Goal: Task Accomplishment & Management: Manage account settings

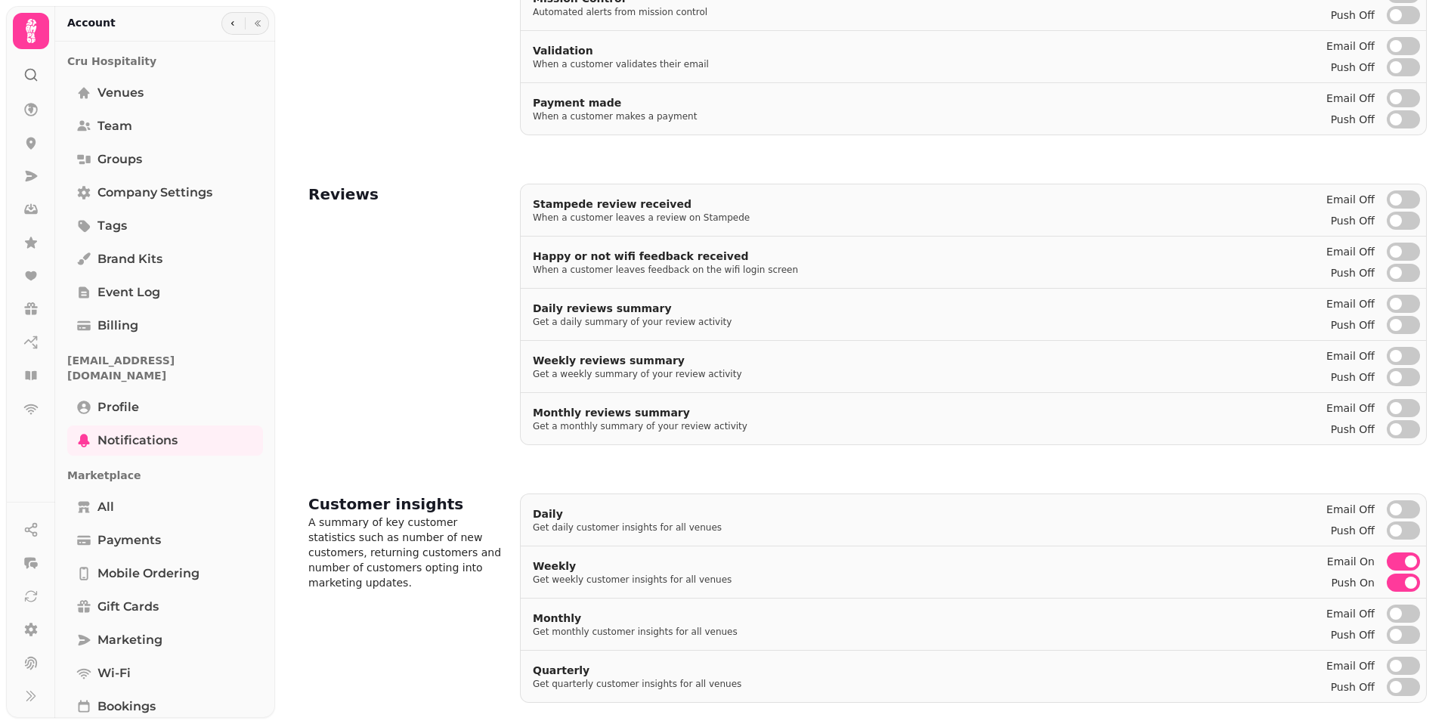
scroll to position [518, 0]
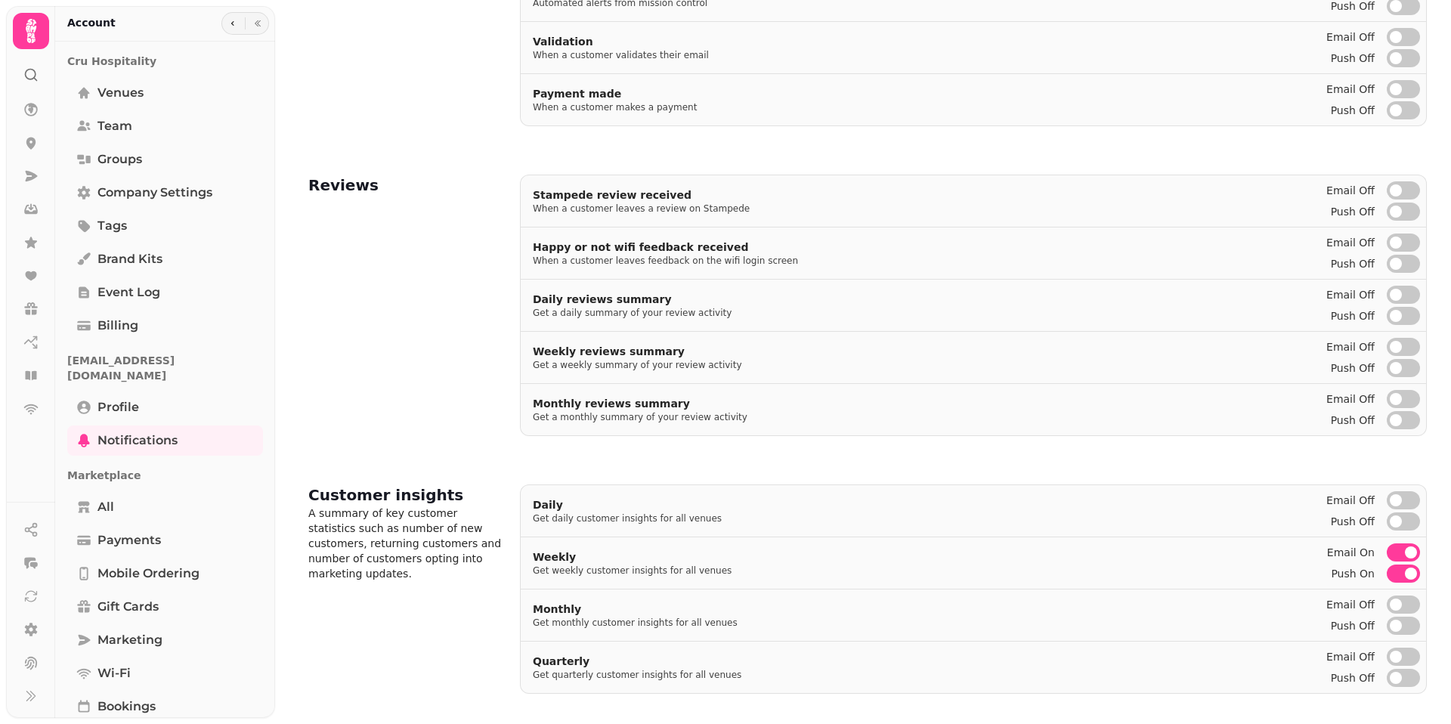
click at [1401, 574] on button "Push on" at bounding box center [1403, 574] width 33 height 18
drag, startPoint x: 1406, startPoint y: 591, endPoint x: 1406, endPoint y: 577, distance: 13.6
click at [1406, 587] on div "Daily Get daily customer insights for all venues Email off Email off Push off P…" at bounding box center [973, 588] width 907 height 209
drag, startPoint x: 1251, startPoint y: 561, endPoint x: 1242, endPoint y: 571, distance: 13.9
click at [1251, 561] on div "Weekly Get weekly customer insights for all venues" at bounding box center [921, 562] width 800 height 51
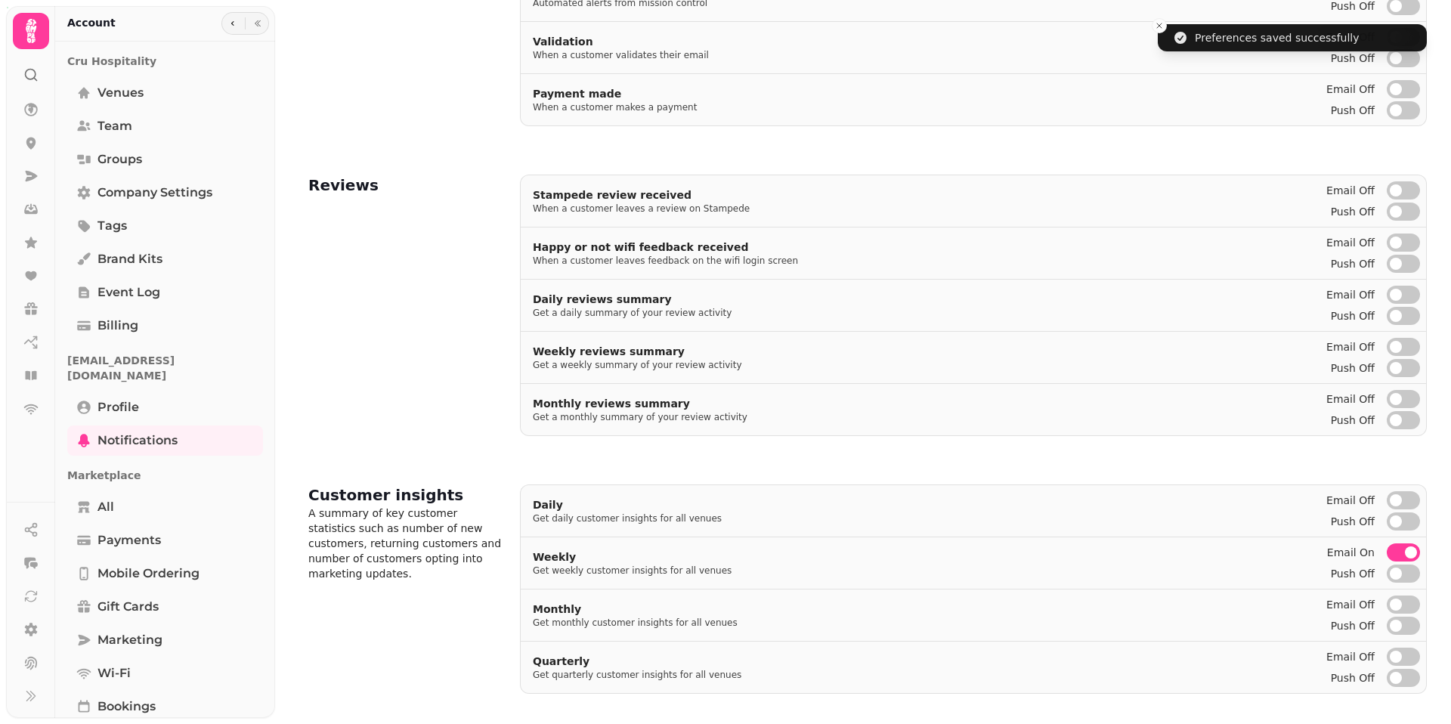
click at [1396, 554] on button "Email on" at bounding box center [1403, 552] width 33 height 18
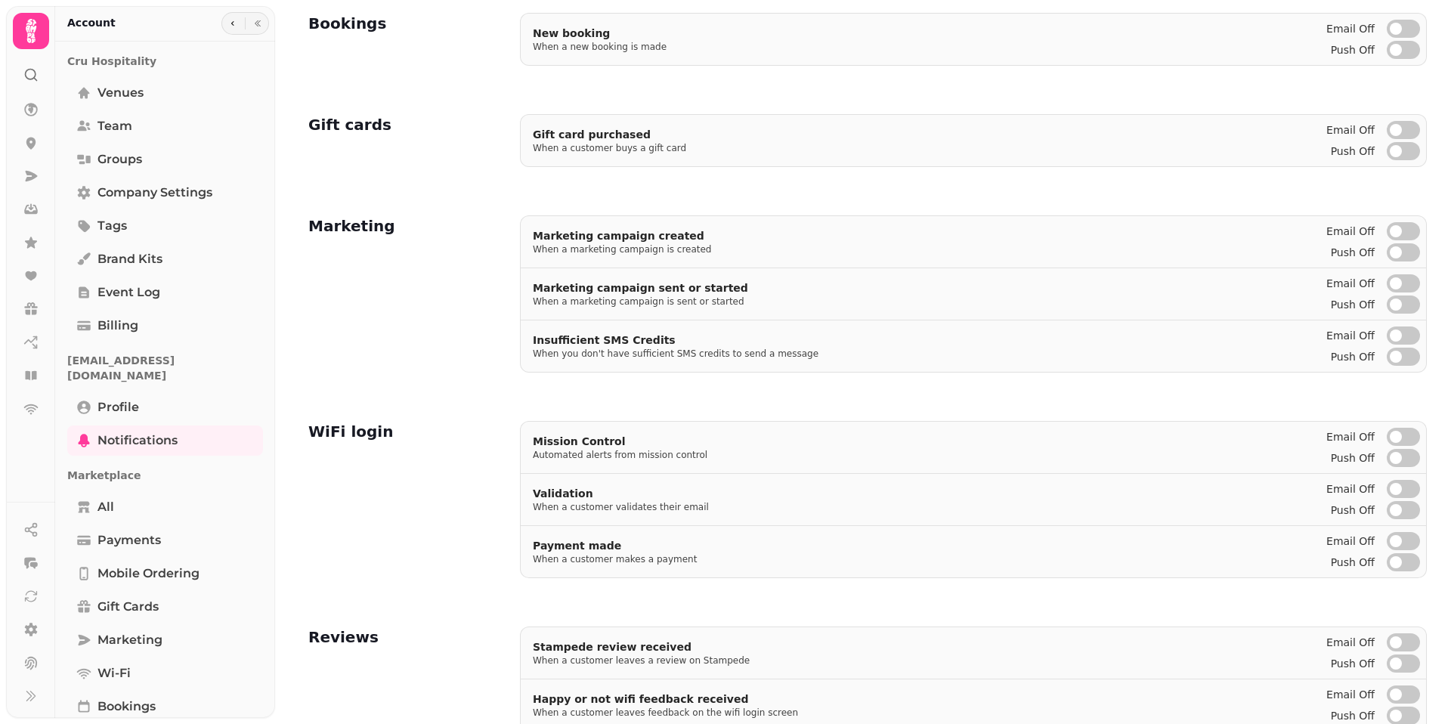
scroll to position [0, 0]
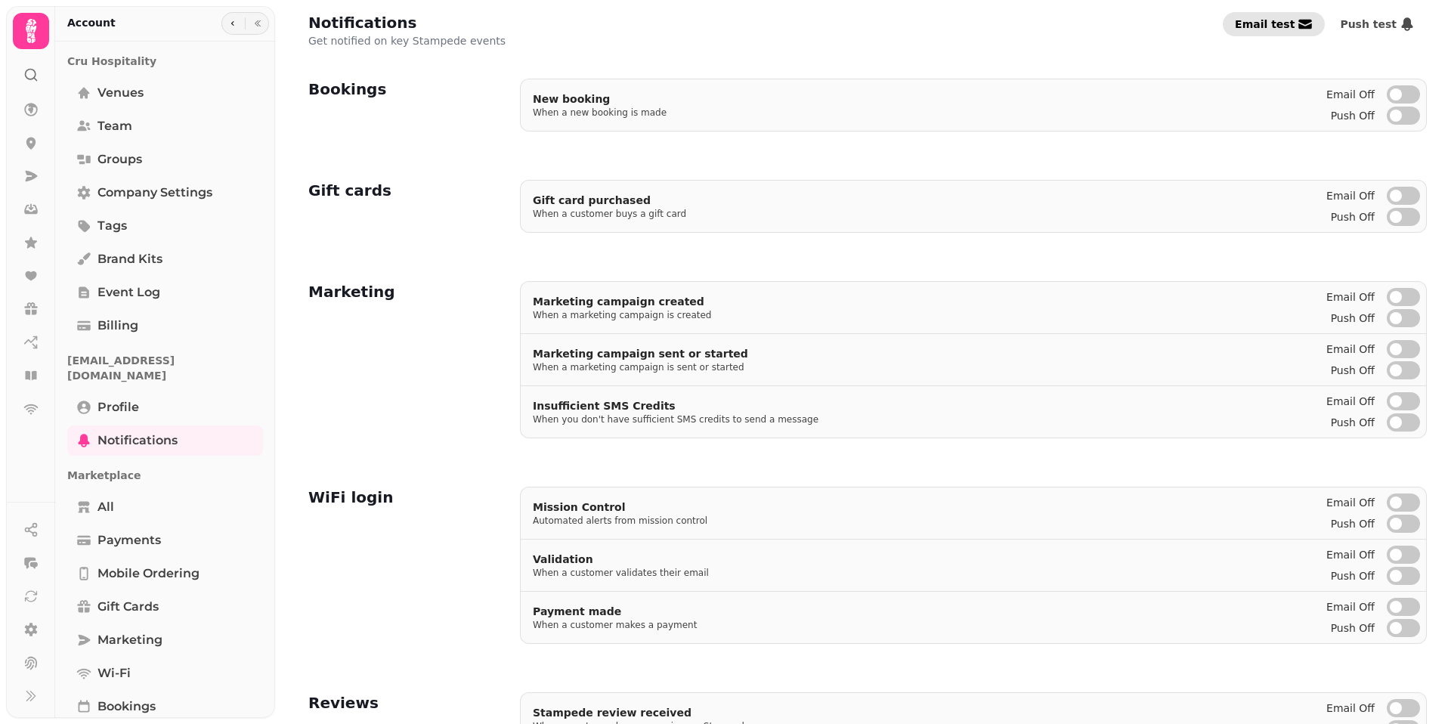
click at [1286, 16] on button "Email test" at bounding box center [1274, 24] width 102 height 24
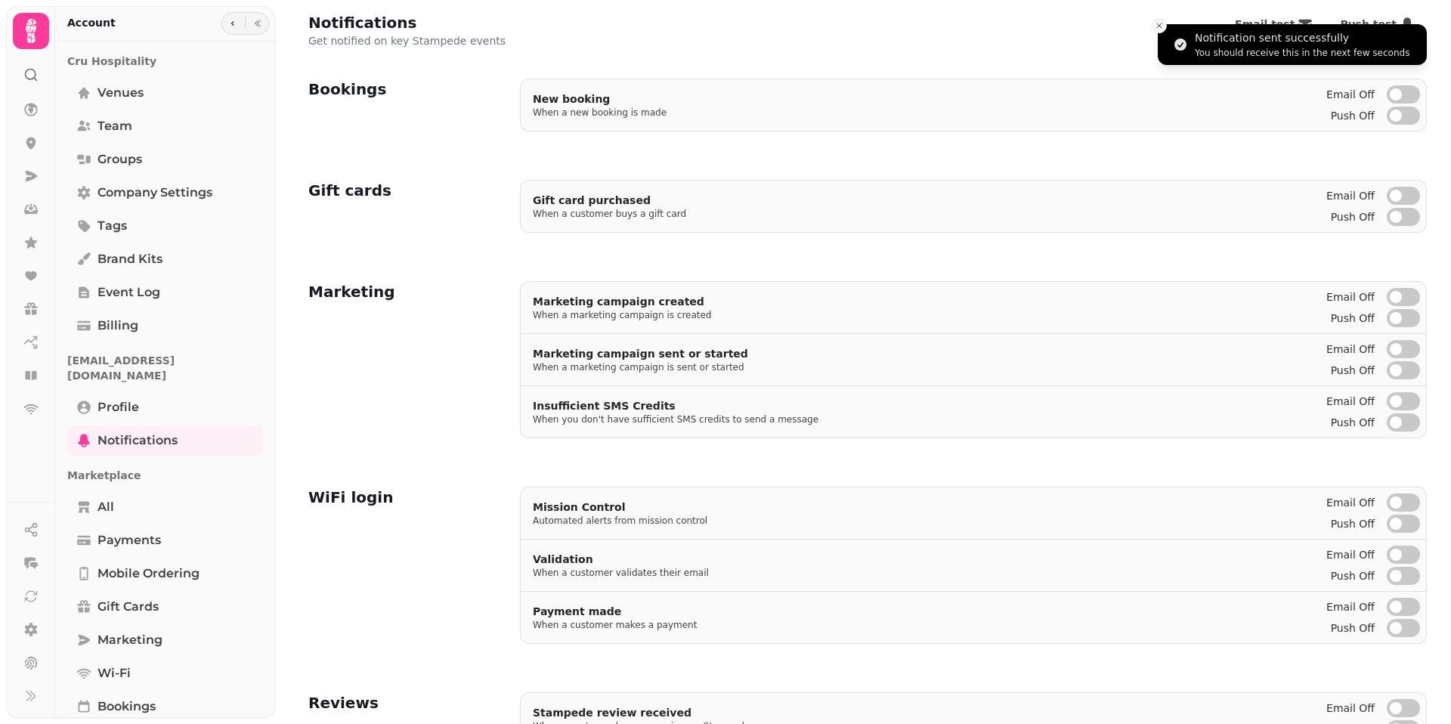
click at [1156, 26] on icon "Close toast" at bounding box center [1159, 25] width 9 height 9
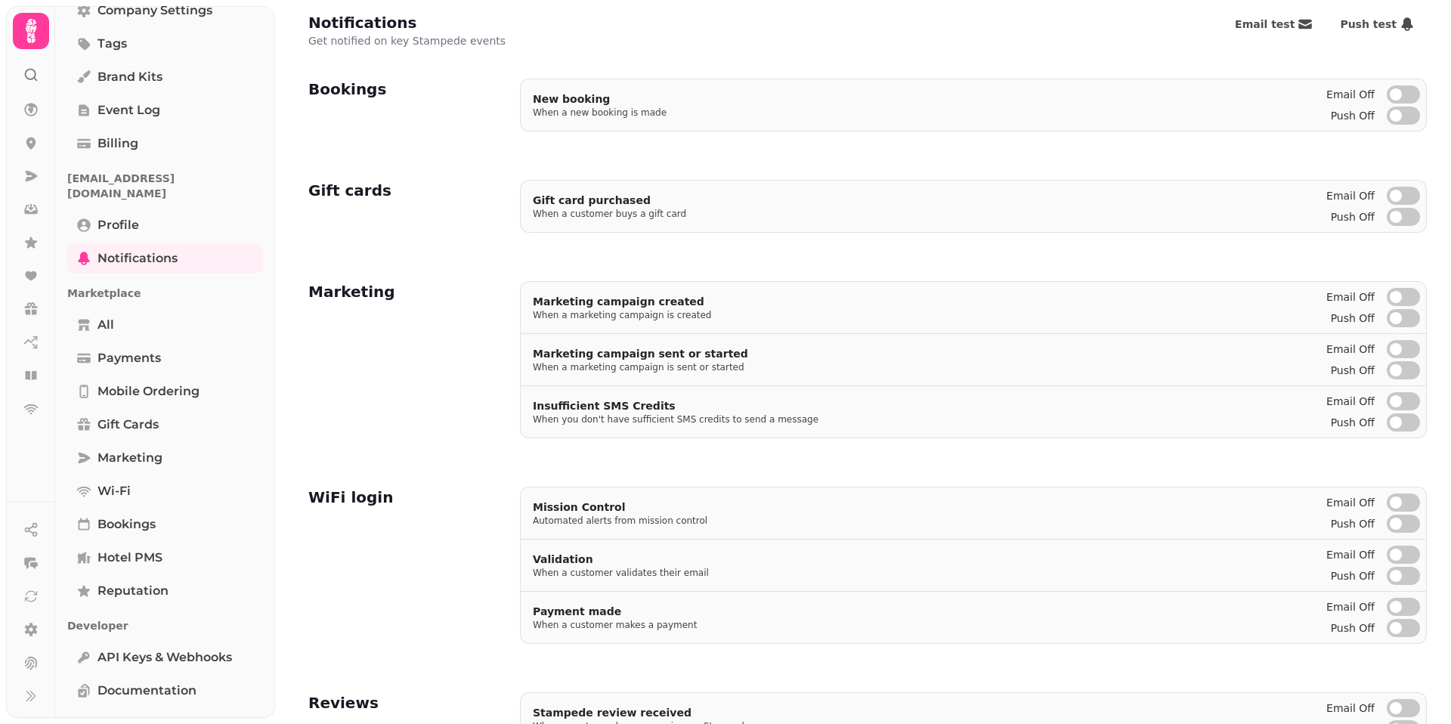
scroll to position [518, 0]
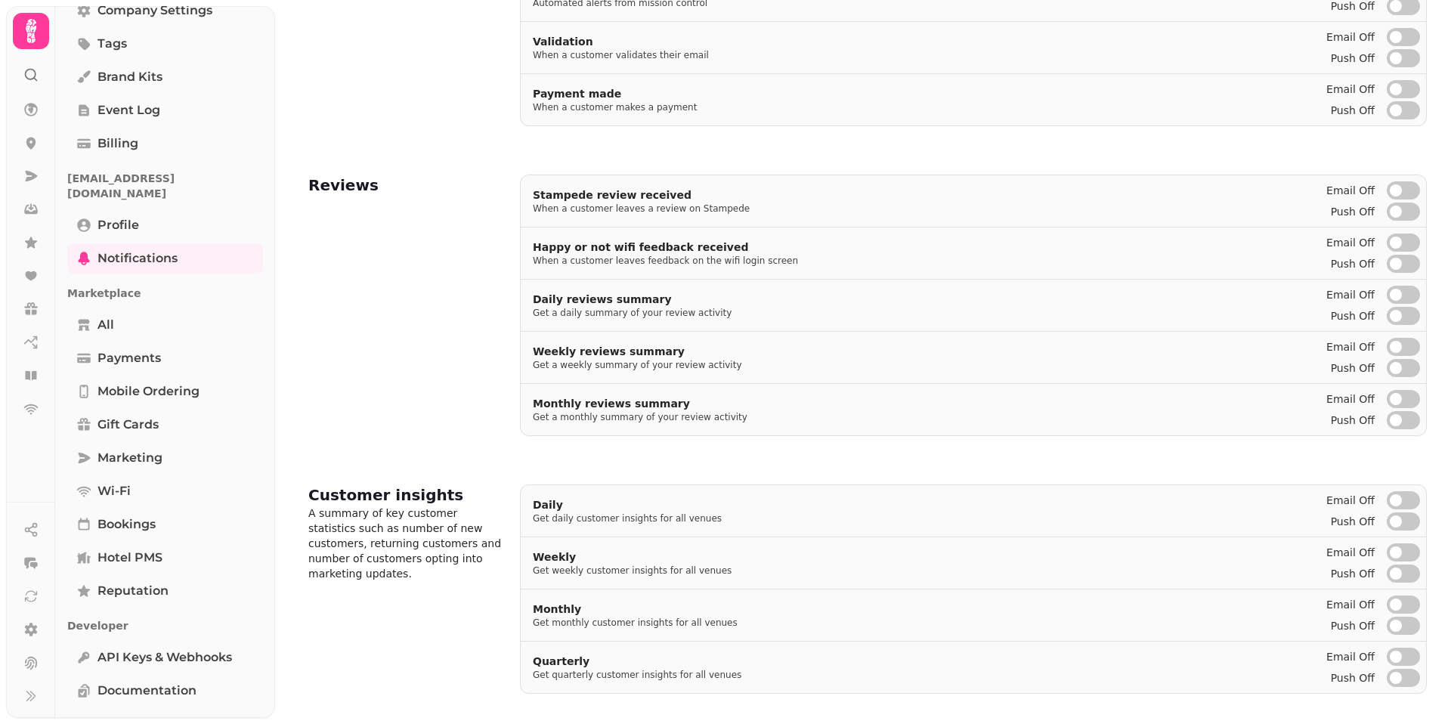
click at [449, 675] on div "Customer insights A summary of key customer statistics such as number of new cu…" at bounding box center [404, 588] width 193 height 209
click at [159, 220] on link "Profile" at bounding box center [165, 225] width 196 height 30
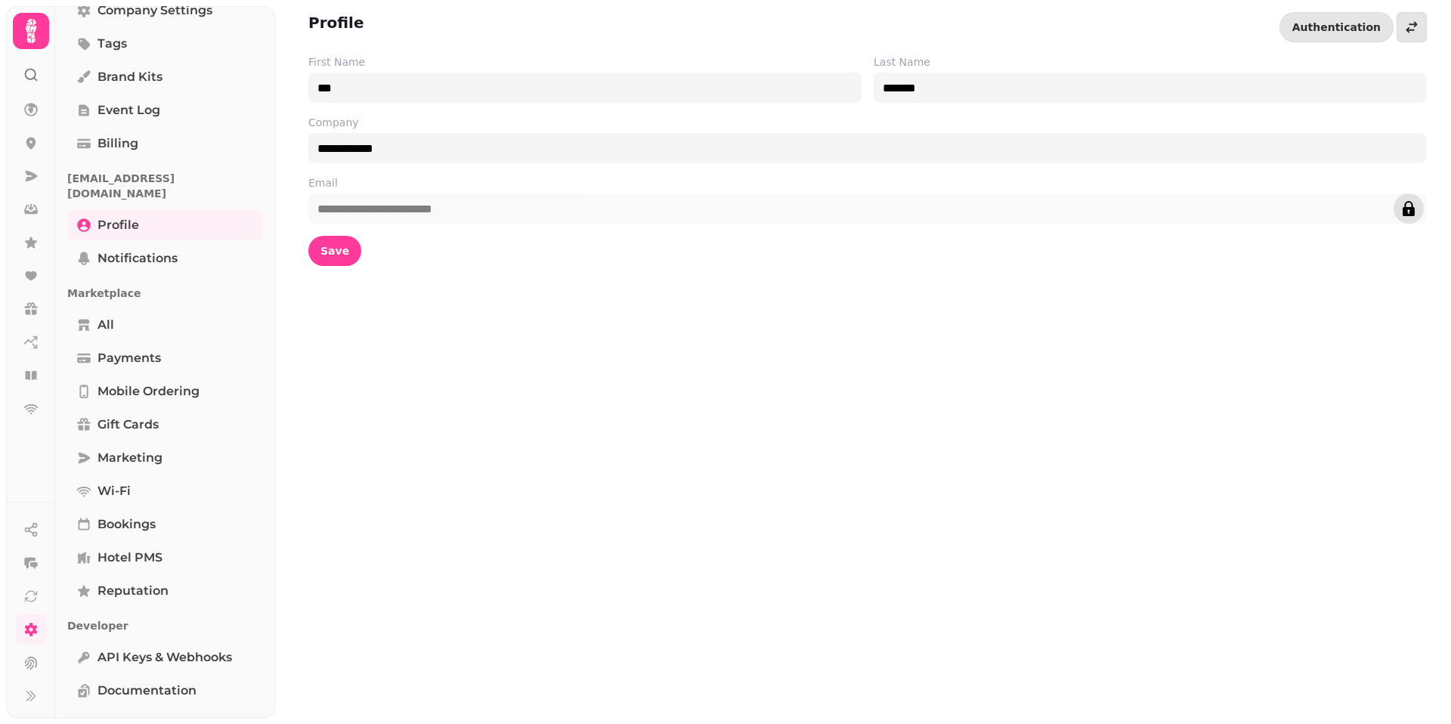
click at [1411, 208] on icon "edit" at bounding box center [1409, 208] width 12 height 15
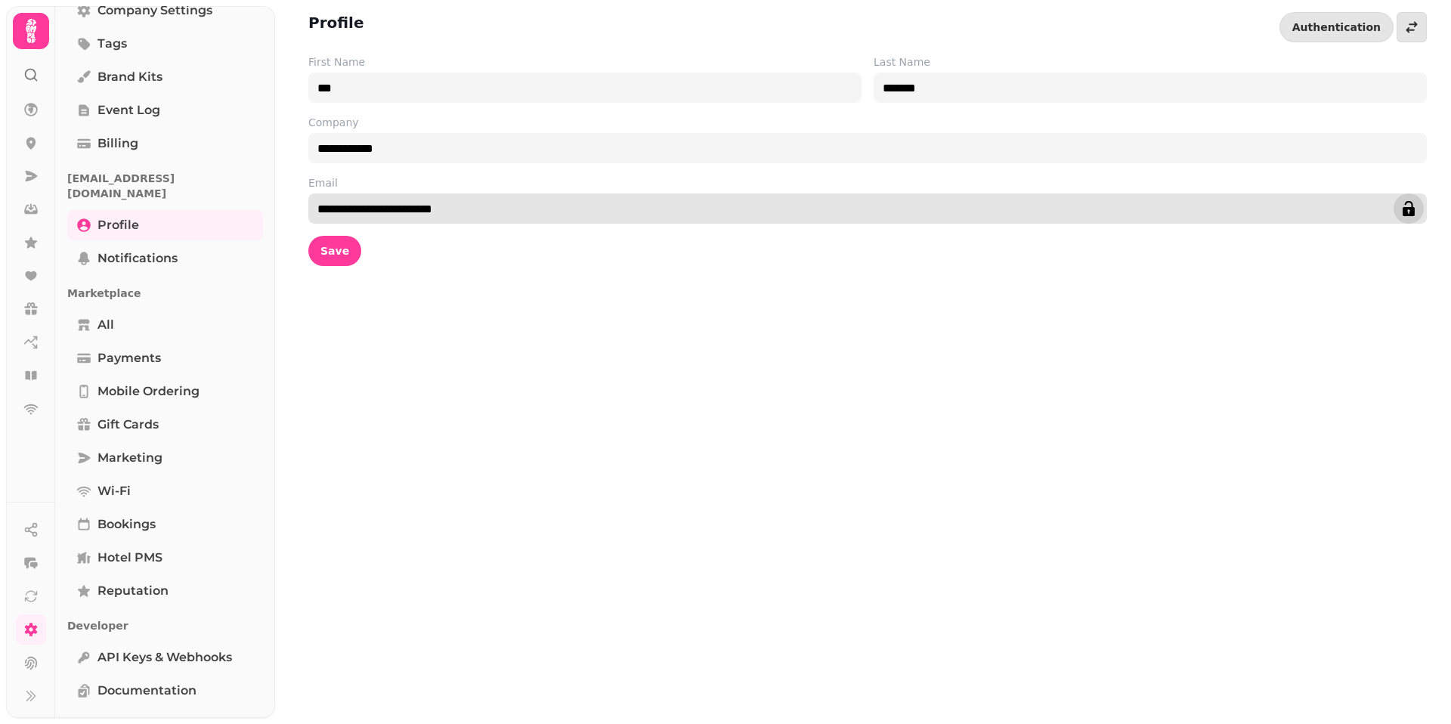
click at [1330, 204] on input "**********" at bounding box center [867, 208] width 1119 height 30
click at [1329, 205] on input "**********" at bounding box center [867, 208] width 1119 height 30
type input "**********"
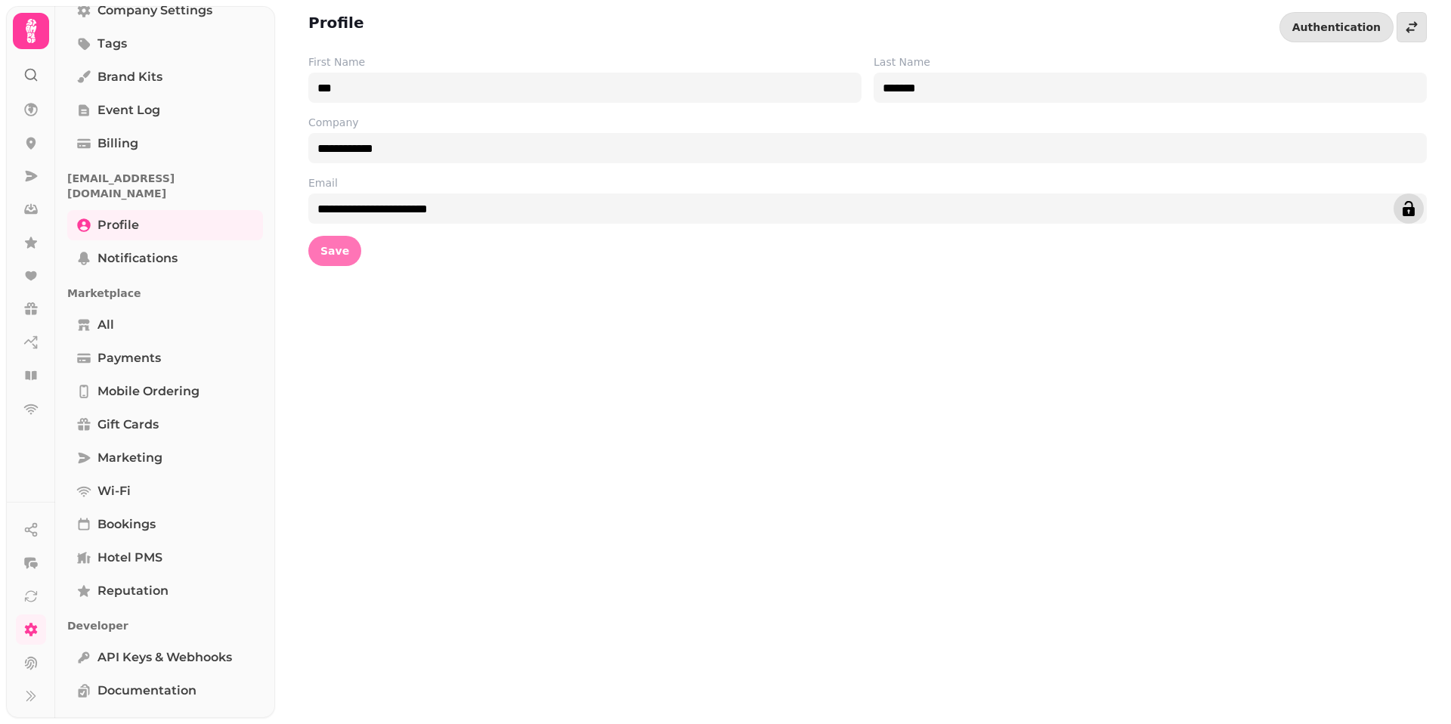
click at [330, 252] on span "Save" at bounding box center [334, 251] width 29 height 11
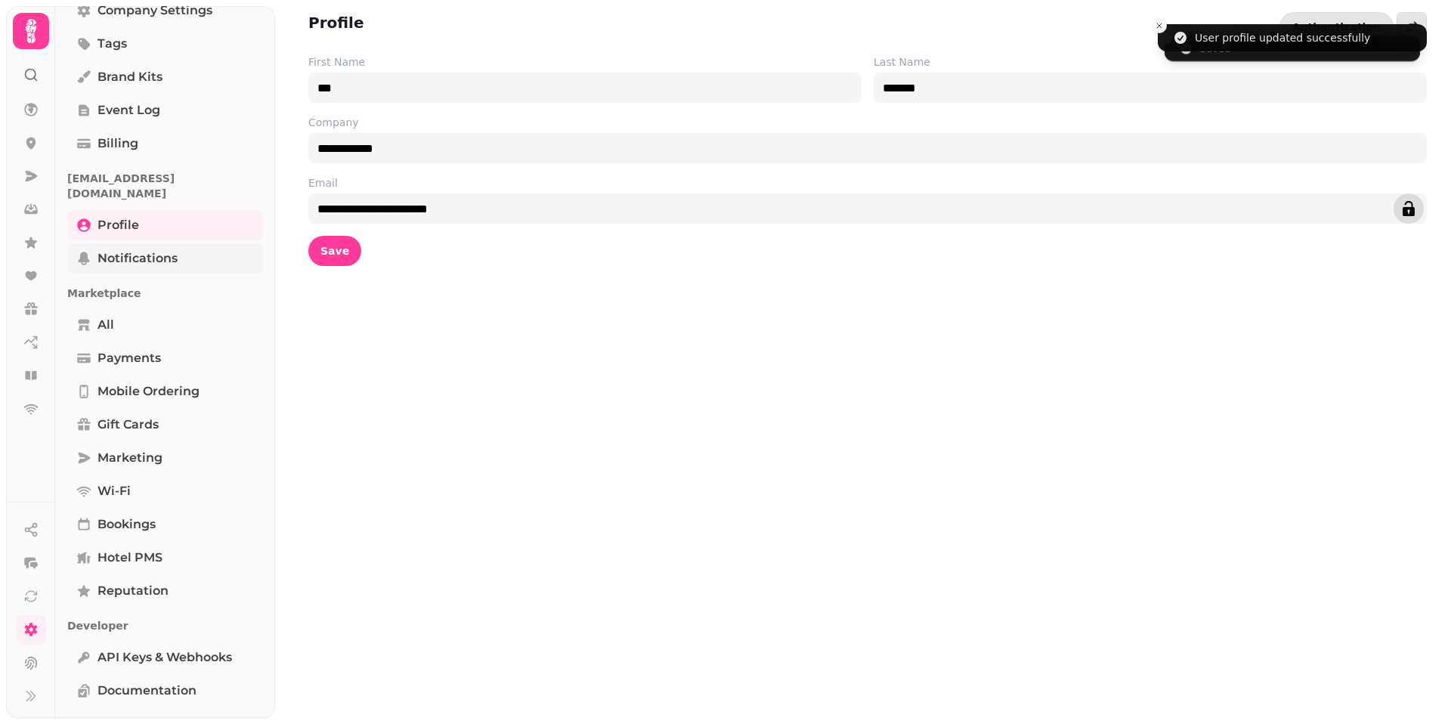
click at [153, 257] on link "Notifications" at bounding box center [165, 258] width 196 height 30
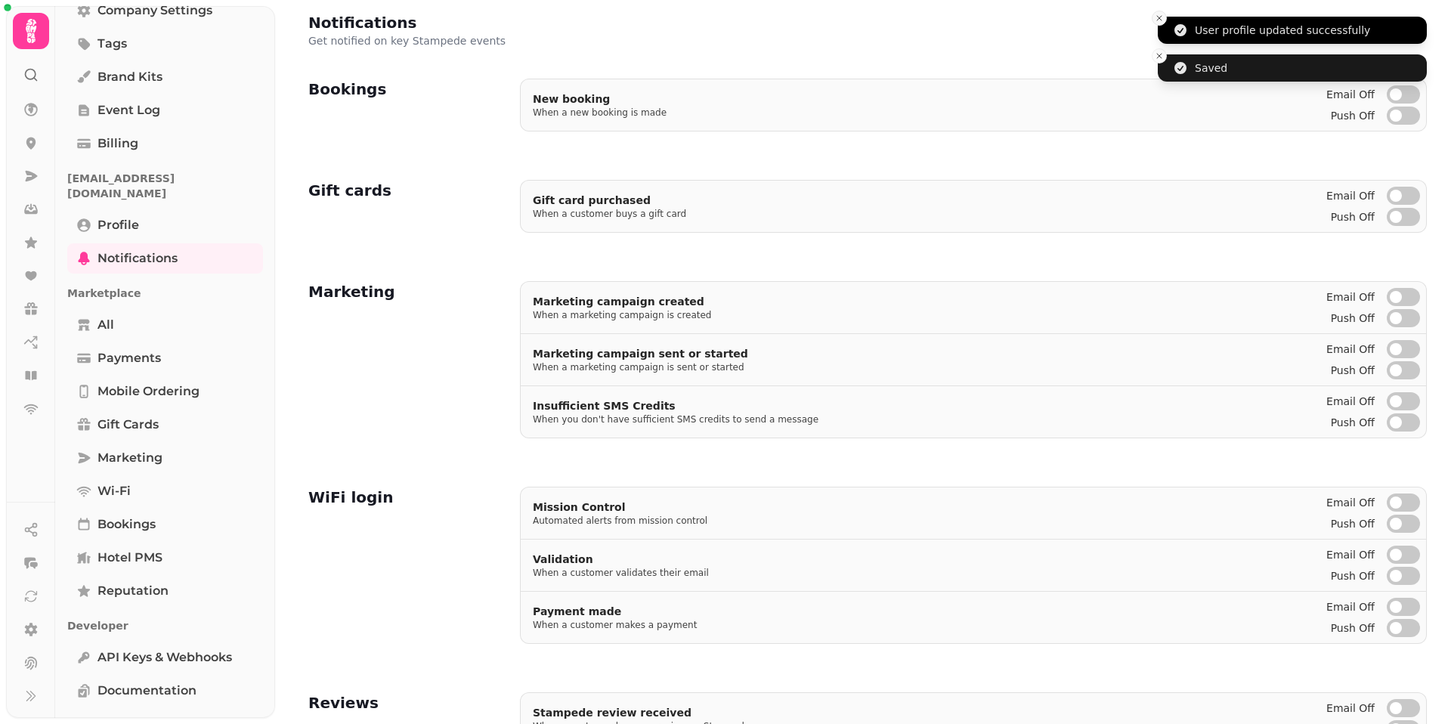
click at [1156, 20] on icon "Close toast" at bounding box center [1159, 18] width 9 height 9
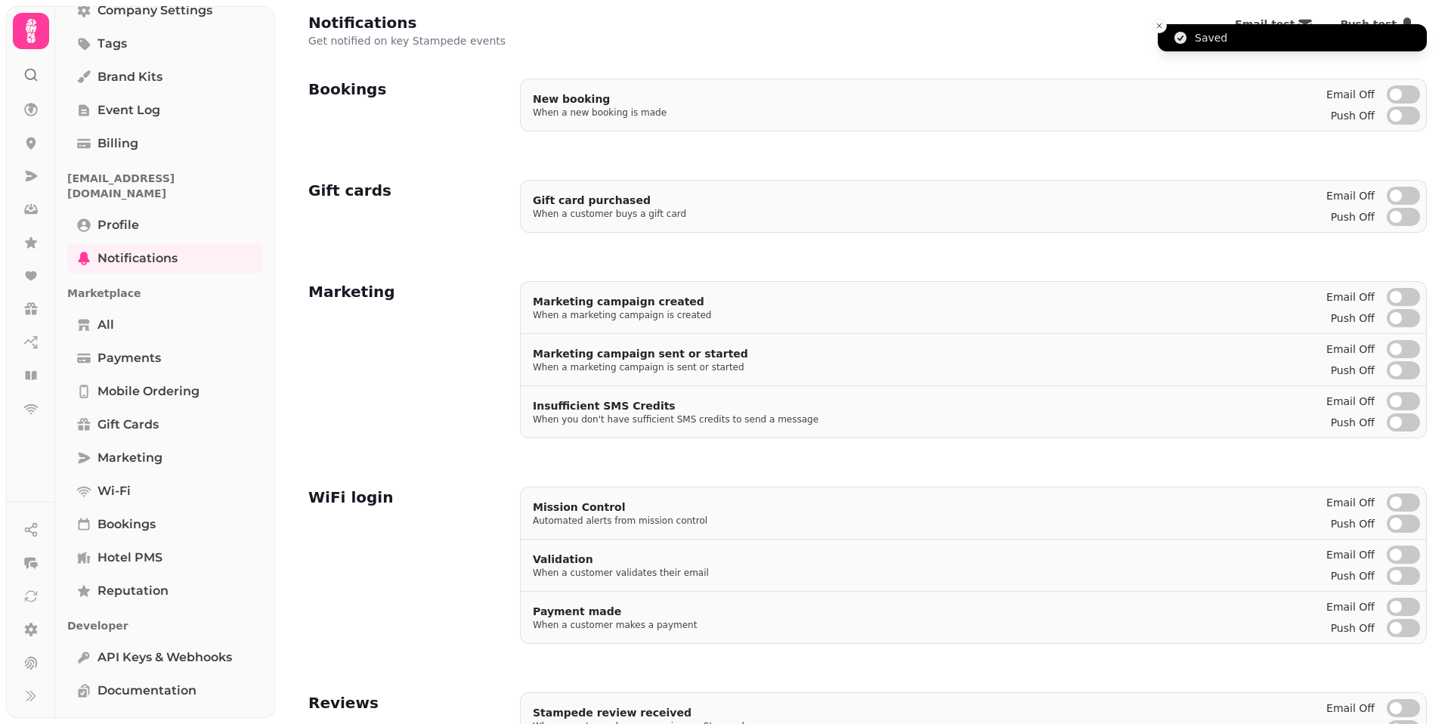
drag, startPoint x: 1159, startPoint y: 30, endPoint x: 1186, endPoint y: 26, distance: 26.8
click at [1159, 30] on button "Close toast" at bounding box center [1159, 25] width 15 height 15
click at [1261, 25] on span "Email test" at bounding box center [1265, 24] width 60 height 11
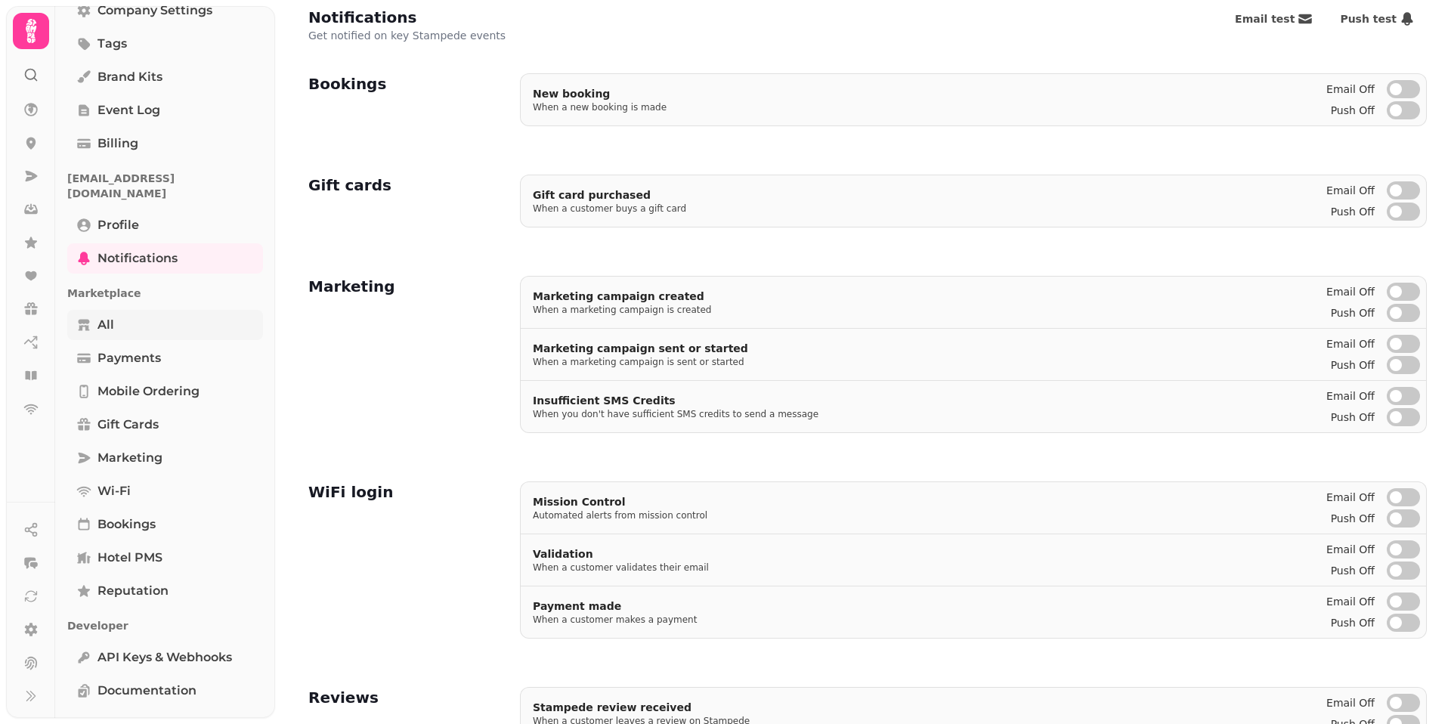
click at [156, 312] on link "All" at bounding box center [165, 325] width 196 height 30
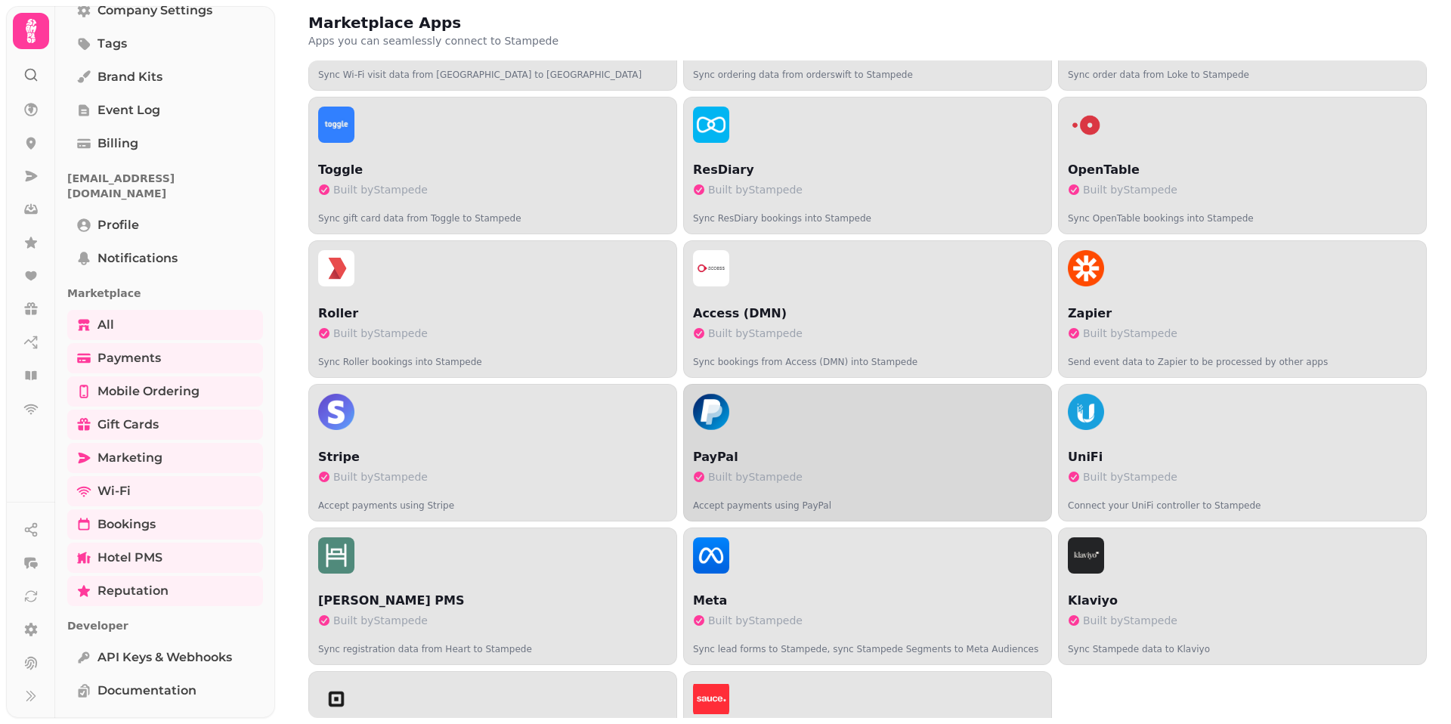
scroll to position [497, 0]
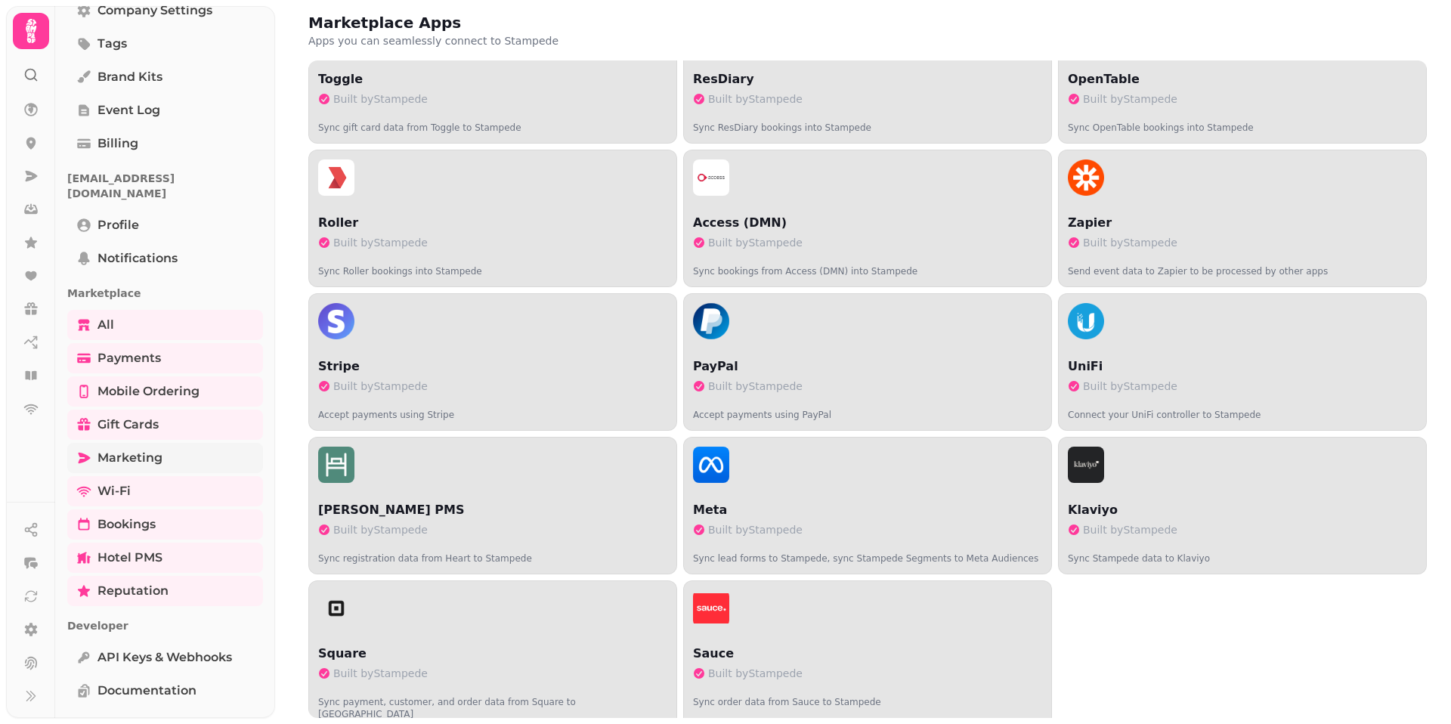
click at [183, 445] on link "Marketing" at bounding box center [165, 458] width 196 height 30
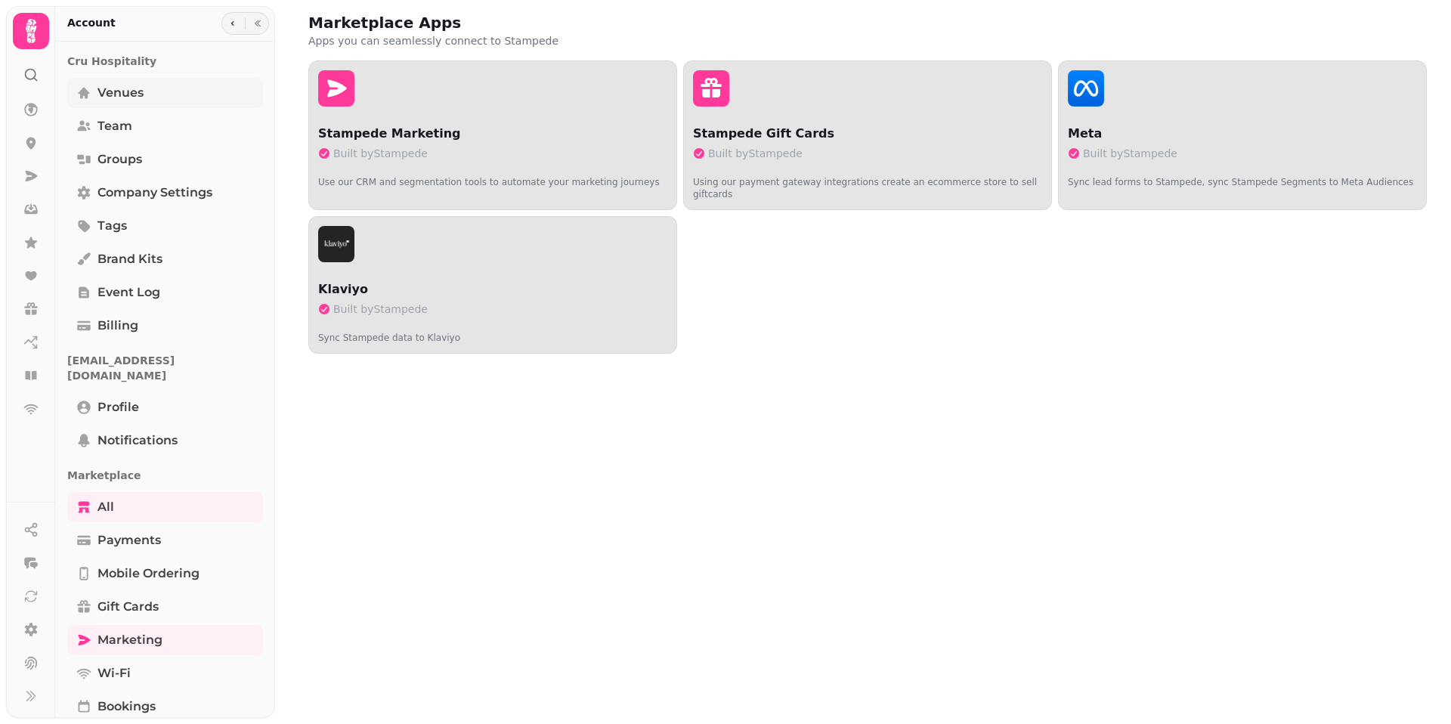
click at [184, 102] on link "Venues" at bounding box center [165, 93] width 196 height 30
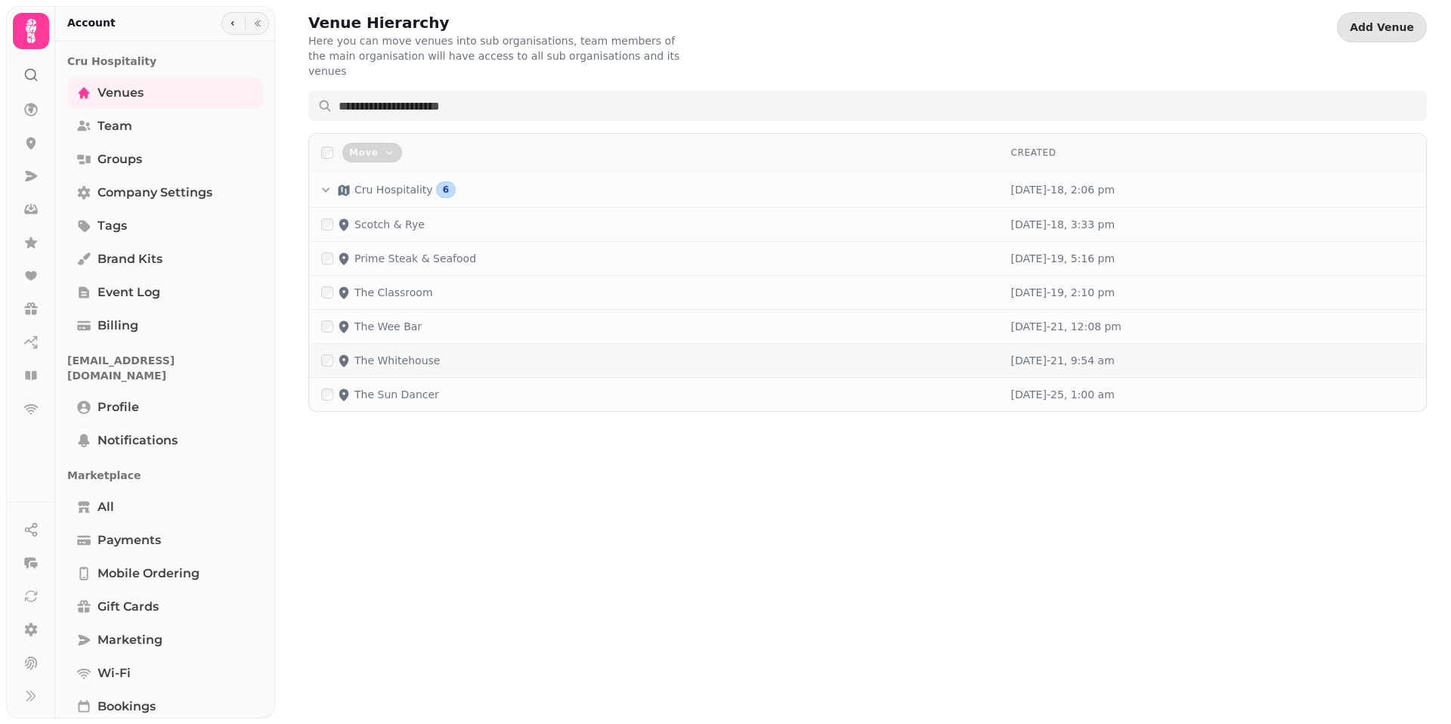
click at [411, 354] on td "The Whitehouse" at bounding box center [654, 361] width 690 height 34
click at [383, 353] on p "The Whitehouse" at bounding box center [396, 360] width 85 height 15
click at [148, 503] on link "All" at bounding box center [165, 507] width 196 height 30
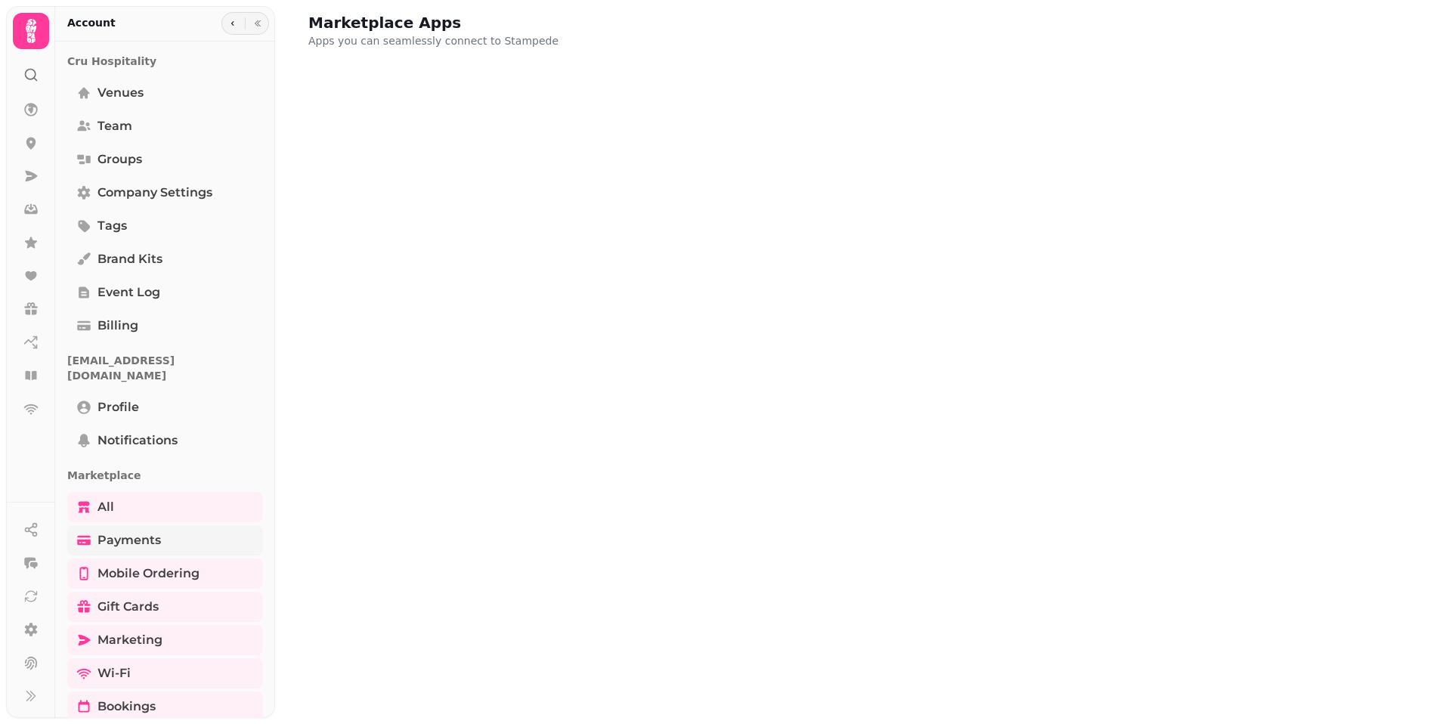
scroll to position [182, 0]
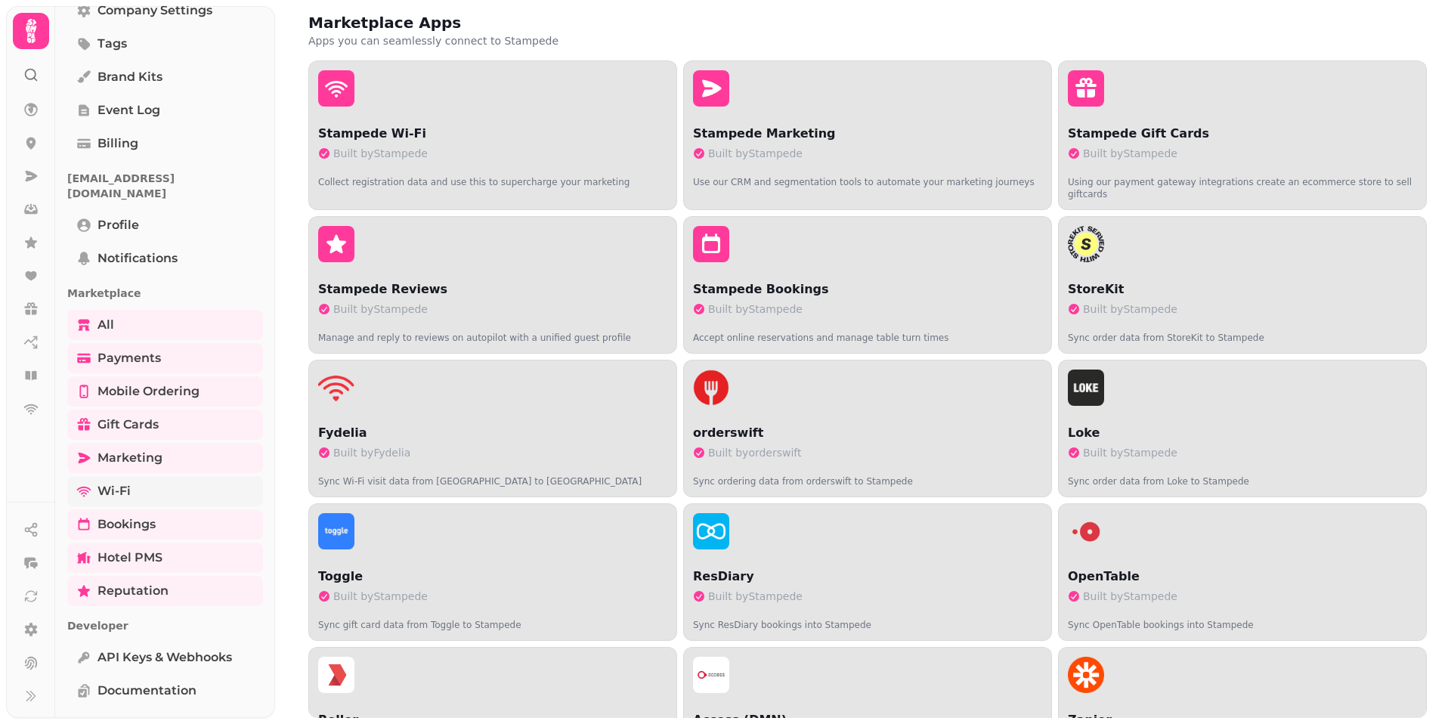
click at [169, 477] on link "Wi-Fi" at bounding box center [165, 491] width 196 height 30
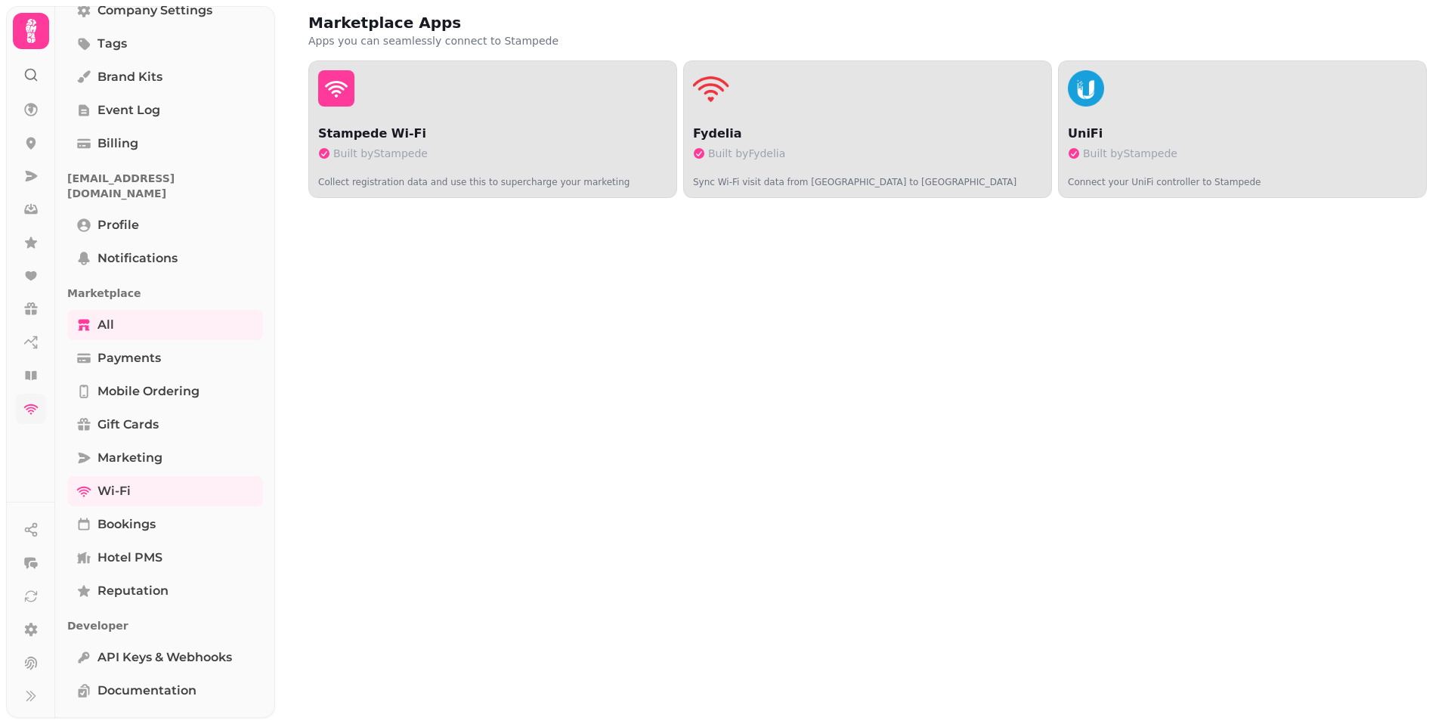
click at [20, 406] on link at bounding box center [31, 409] width 30 height 30
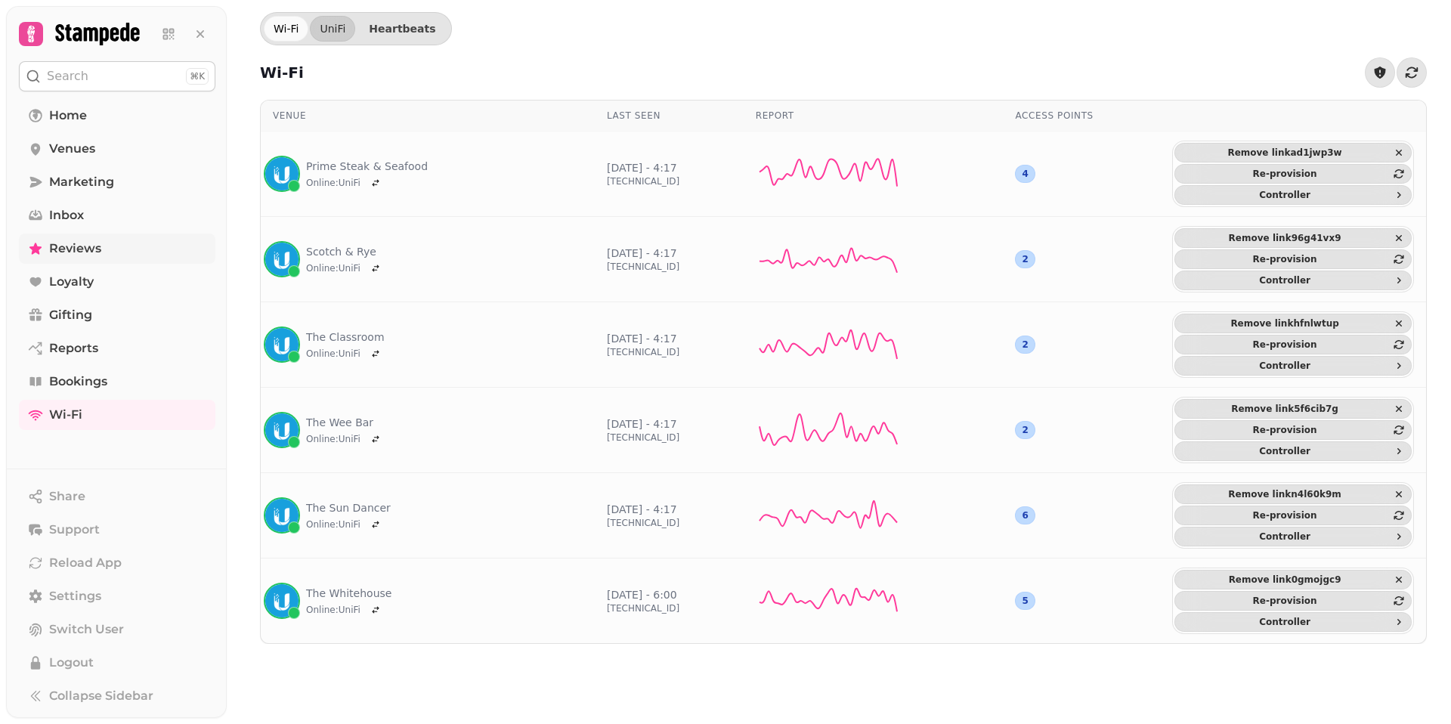
click at [128, 243] on link "Reviews" at bounding box center [117, 249] width 197 height 30
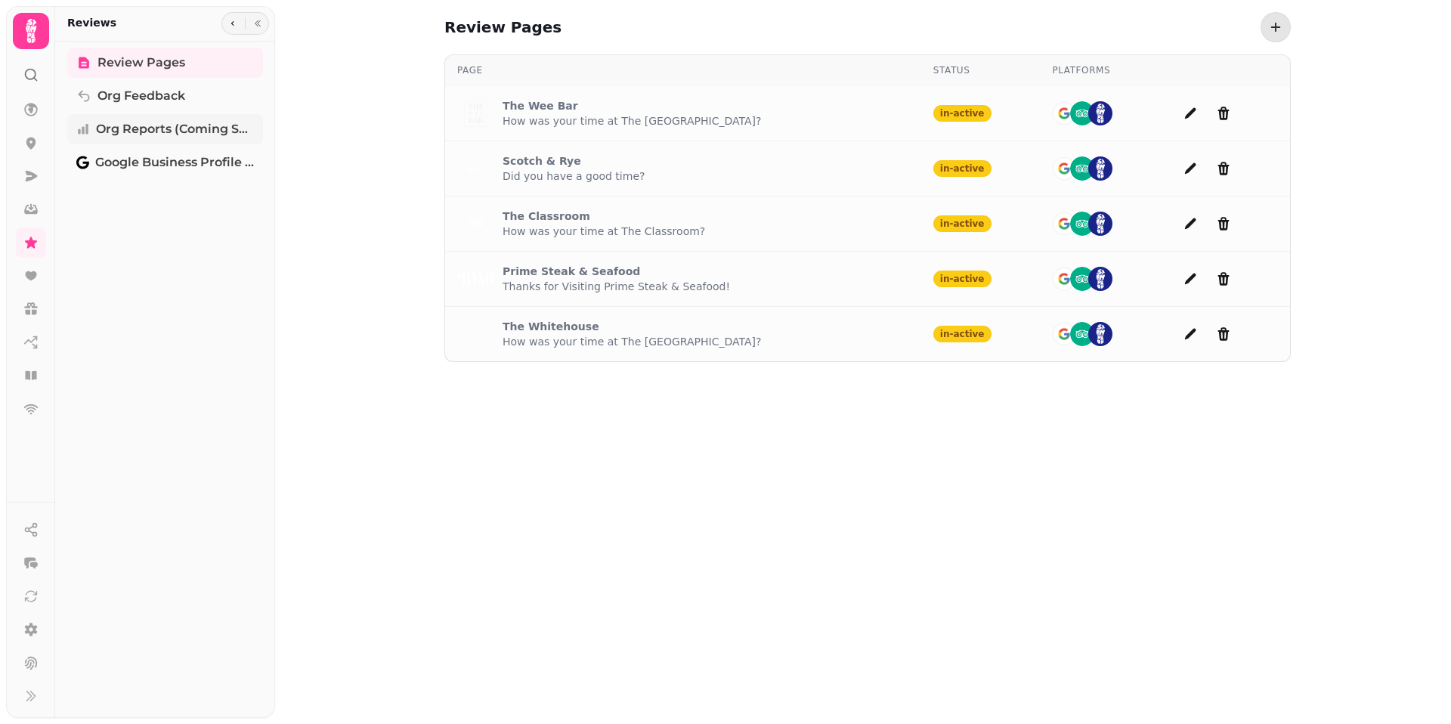
click at [154, 138] on link "Org Reports (coming soon)" at bounding box center [165, 129] width 196 height 30
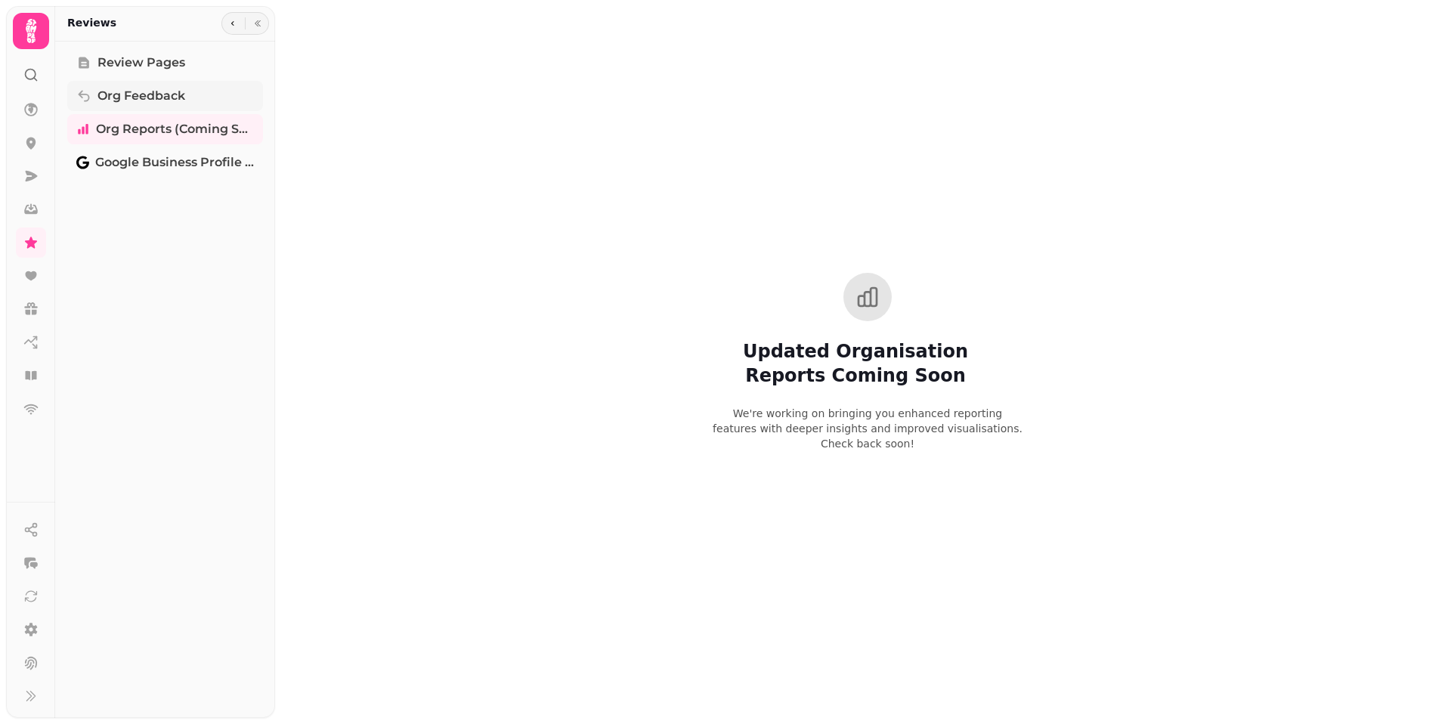
click at [160, 97] on span "Org Feedback" at bounding box center [141, 96] width 88 height 18
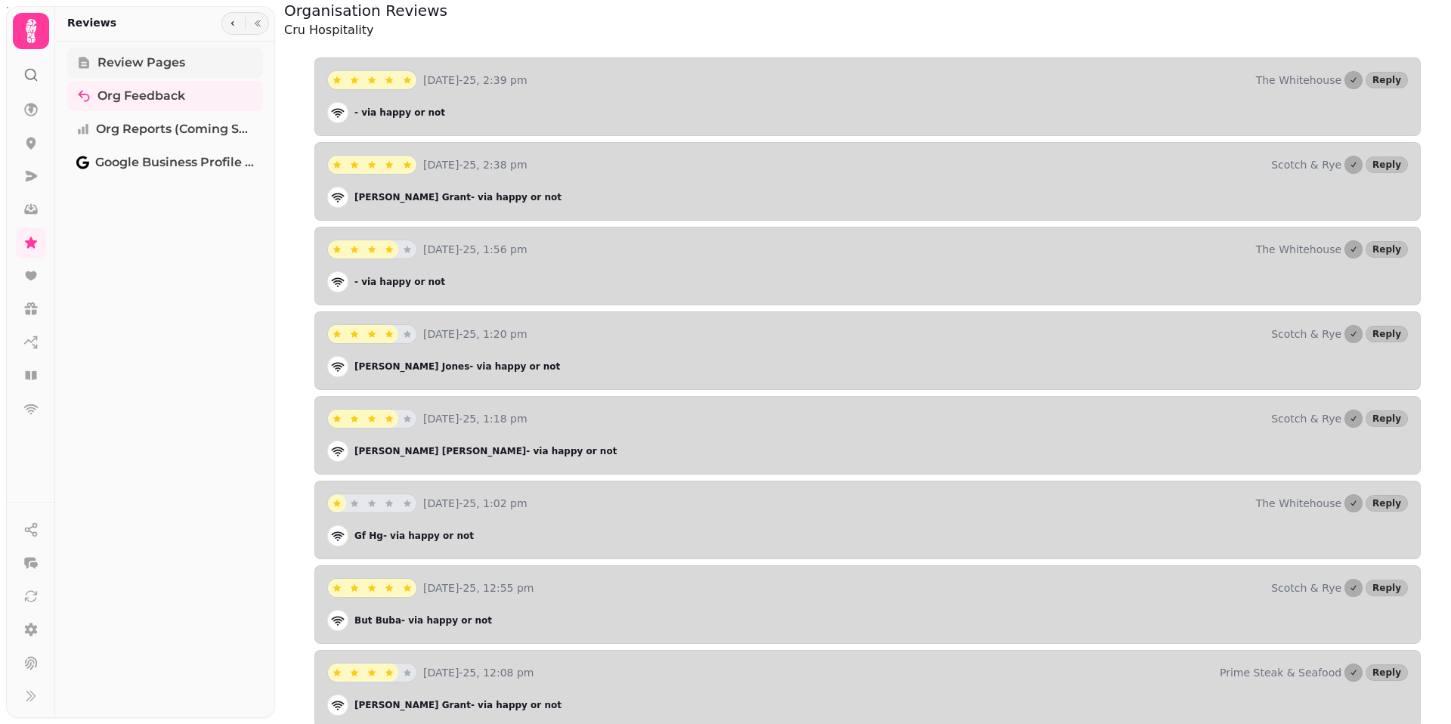
click at [159, 61] on span "Review Pages" at bounding box center [141, 63] width 88 height 18
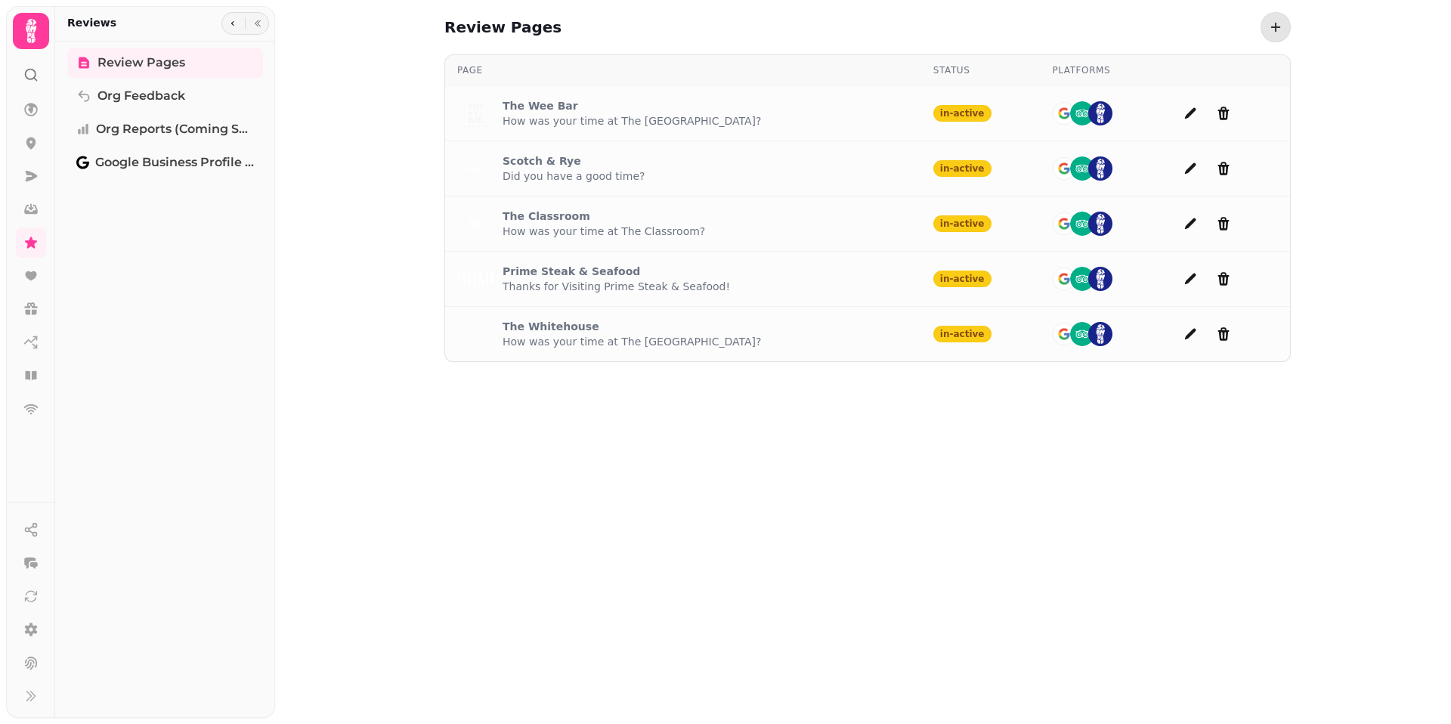
click at [1175, 336] on button "add page" at bounding box center [1190, 334] width 30 height 30
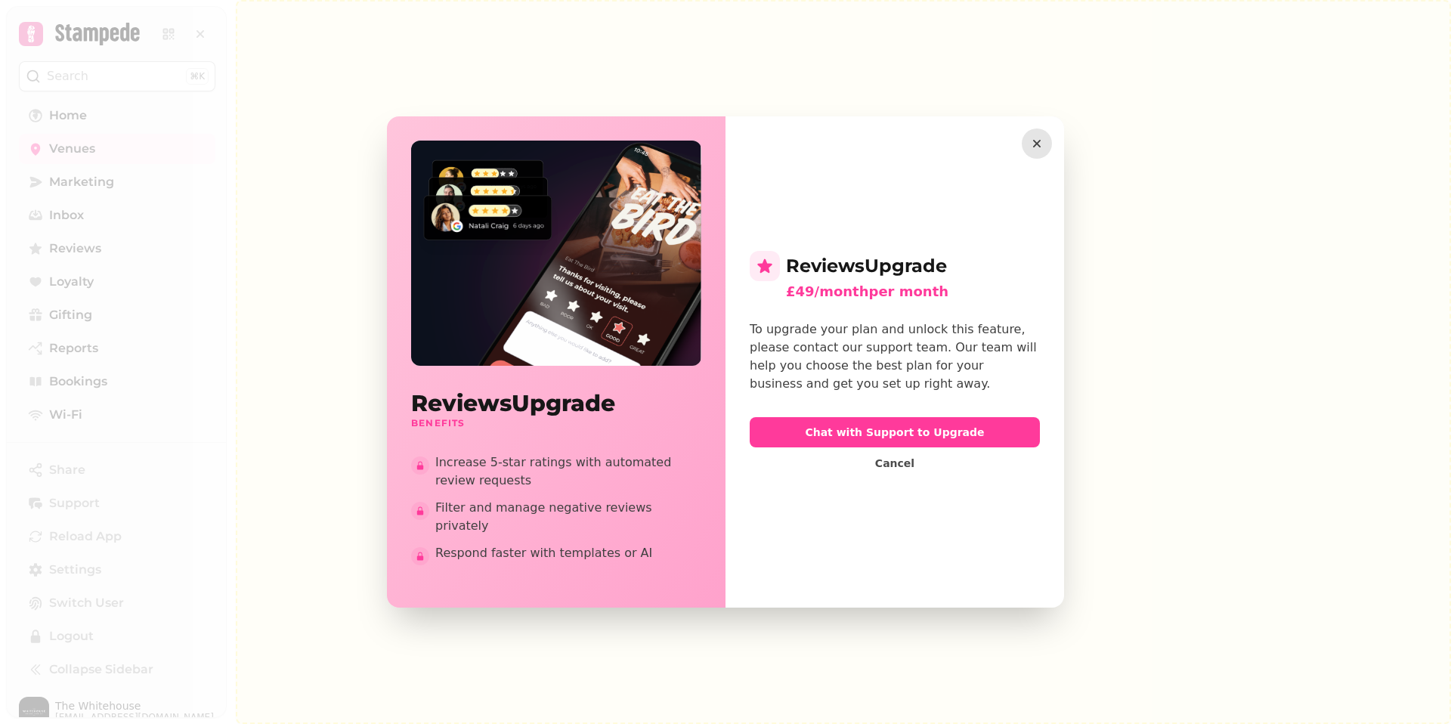
click at [1033, 151] on icon "button" at bounding box center [1036, 143] width 15 height 15
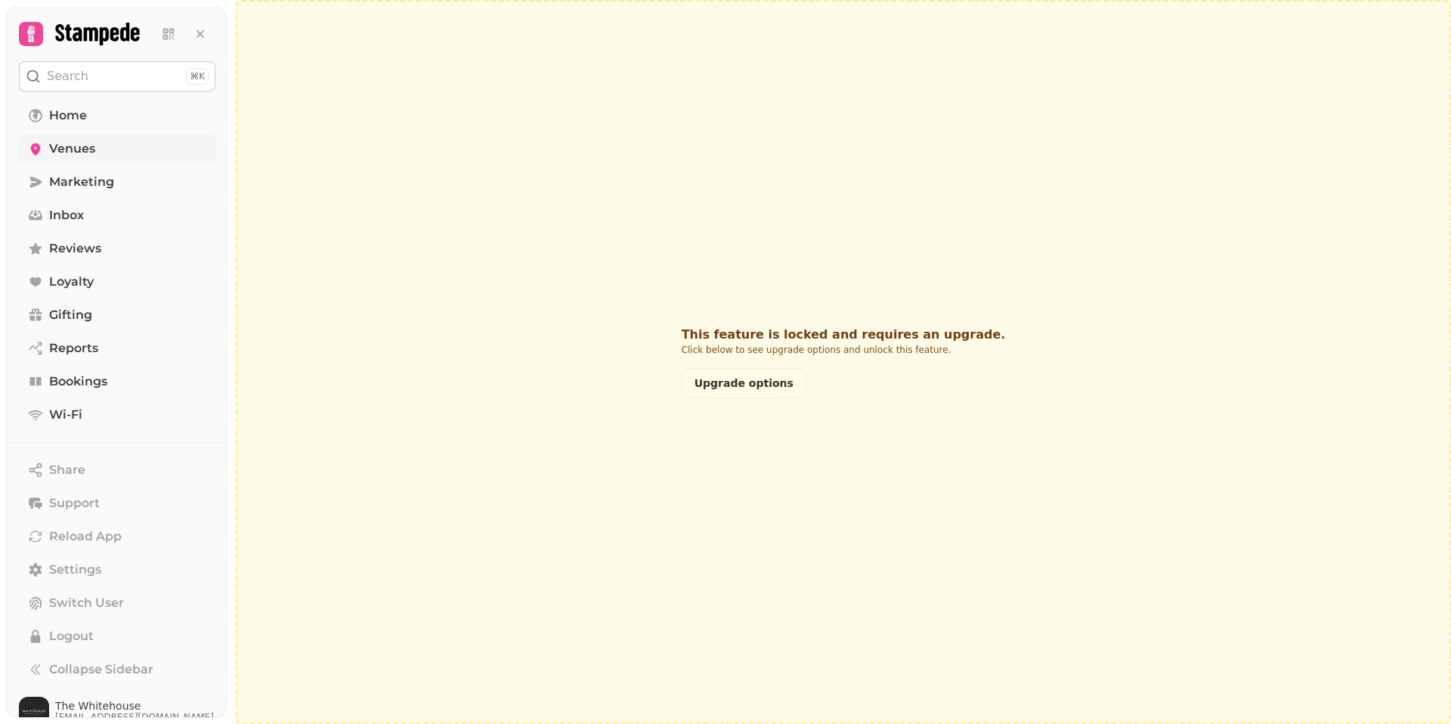
click at [128, 150] on link "Venues" at bounding box center [117, 149] width 197 height 30
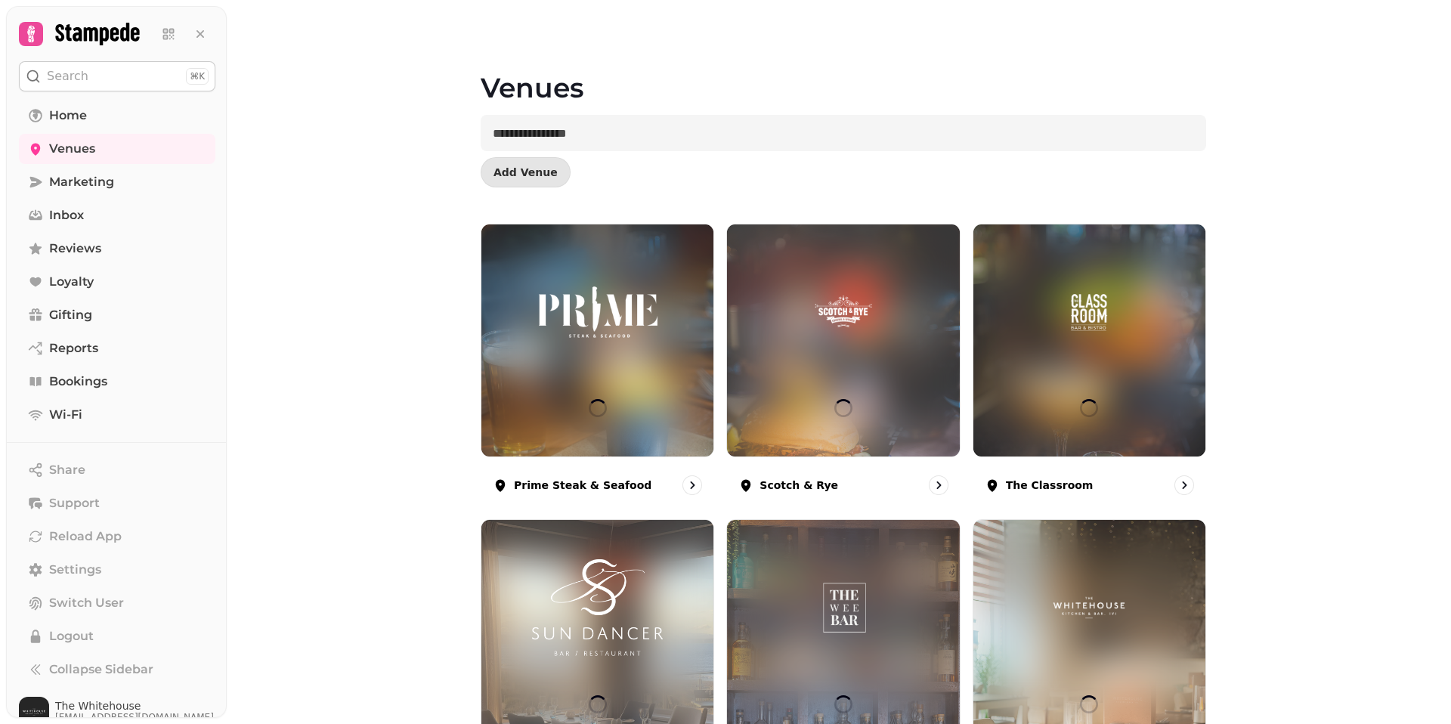
scroll to position [116, 0]
